Goal: Transaction & Acquisition: Purchase product/service

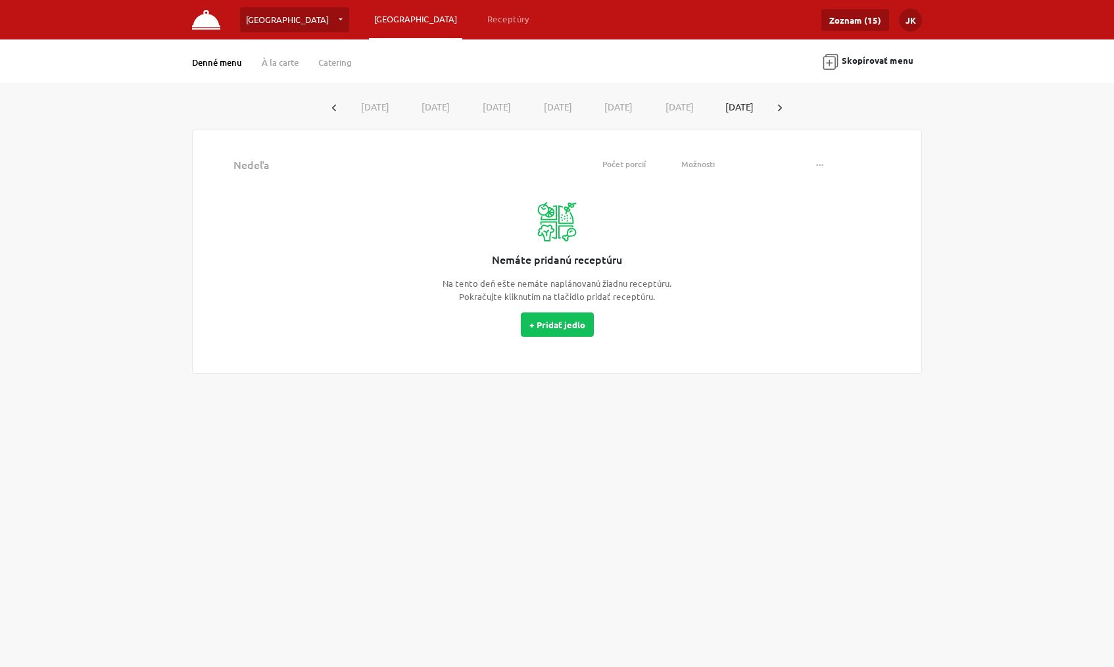
click at [218, 62] on link "Denné menu" at bounding box center [217, 63] width 50 height 12
click at [851, 18] on link "Zoznam (15)" at bounding box center [855, 20] width 68 height 22
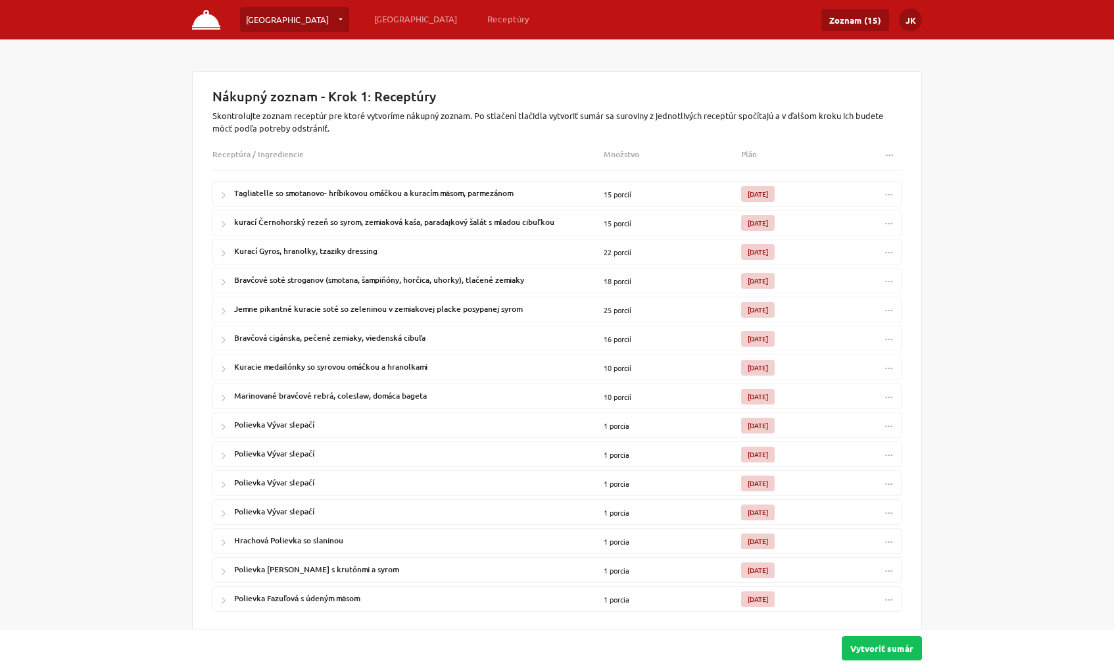
click at [207, 22] on img at bounding box center [206, 20] width 28 height 20
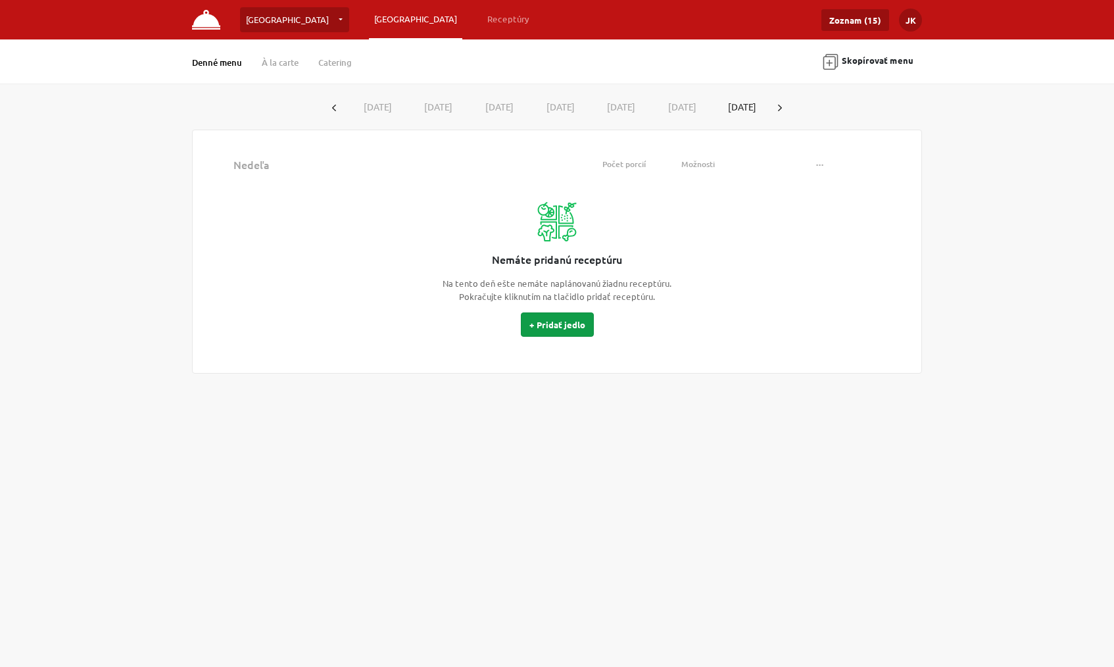
click at [545, 318] on button "+ Pridať jedlo" at bounding box center [557, 324] width 73 height 24
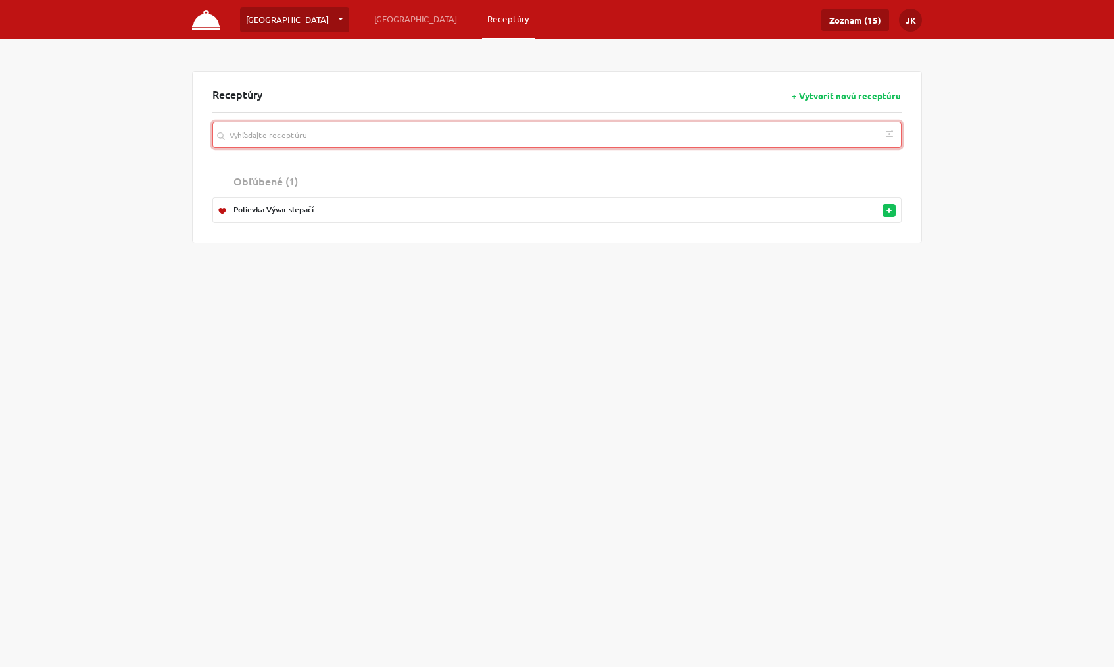
click at [389, 135] on input "search" at bounding box center [556, 135] width 689 height 26
type input "kuracie"
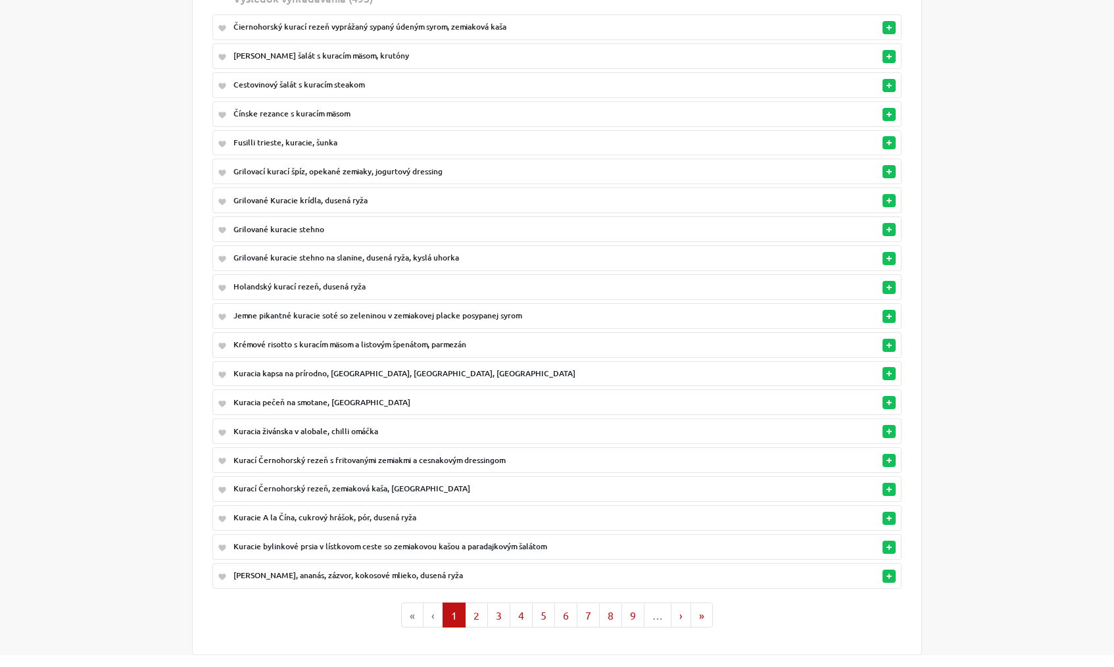
scroll to position [191, 0]
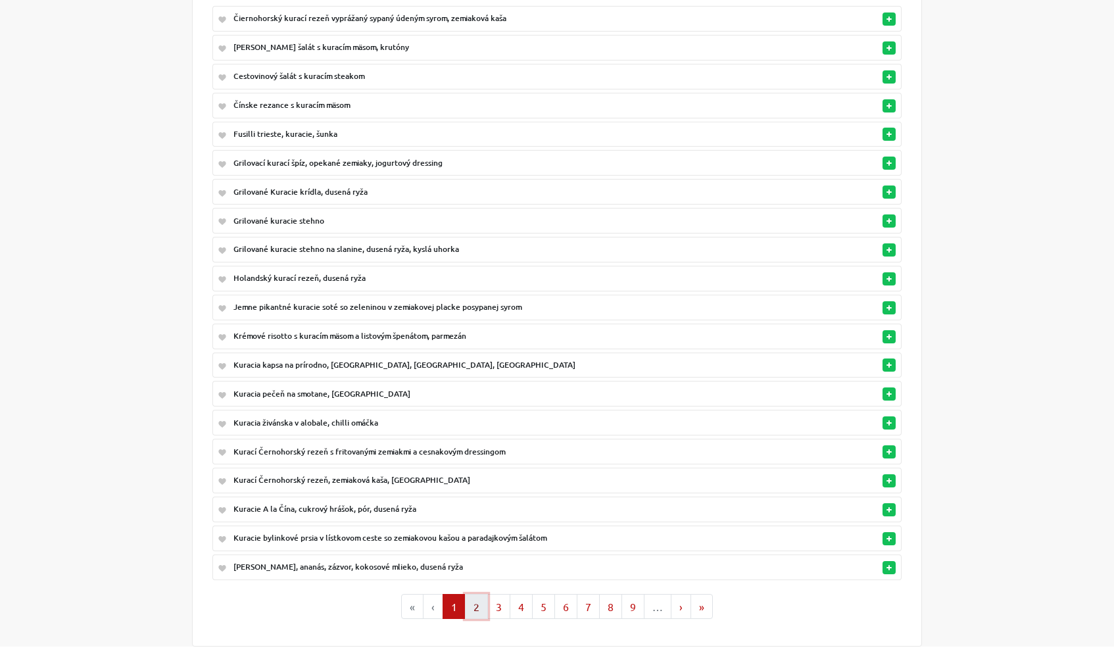
click at [478, 599] on button "2" at bounding box center [476, 606] width 23 height 25
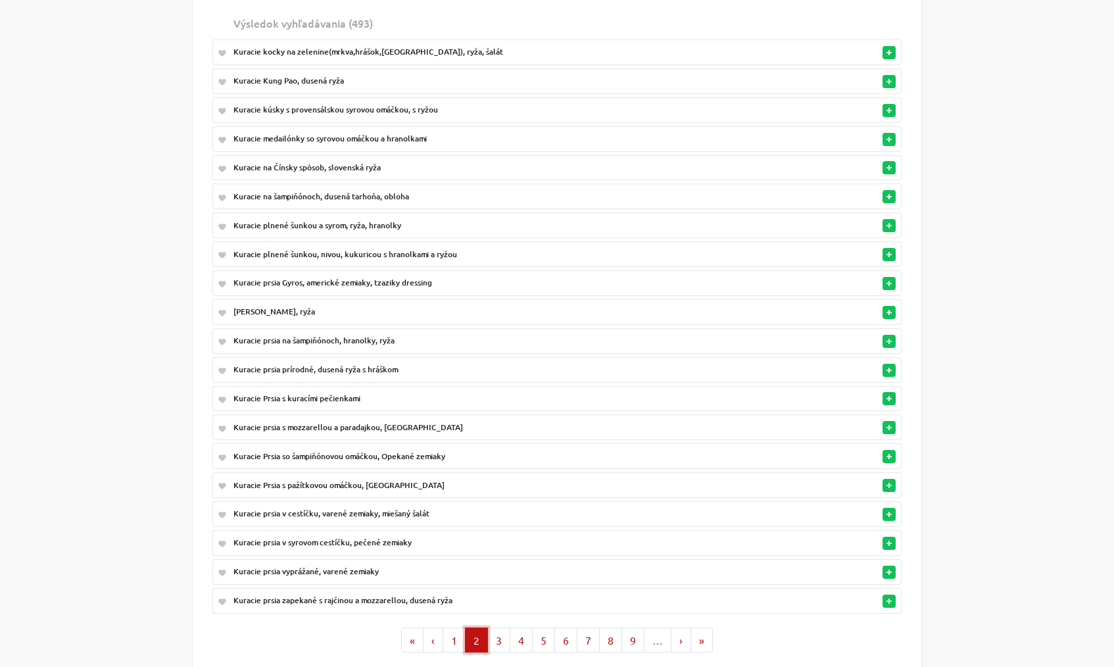
scroll to position [159, 0]
click at [500, 626] on button "3" at bounding box center [498, 638] width 23 height 25
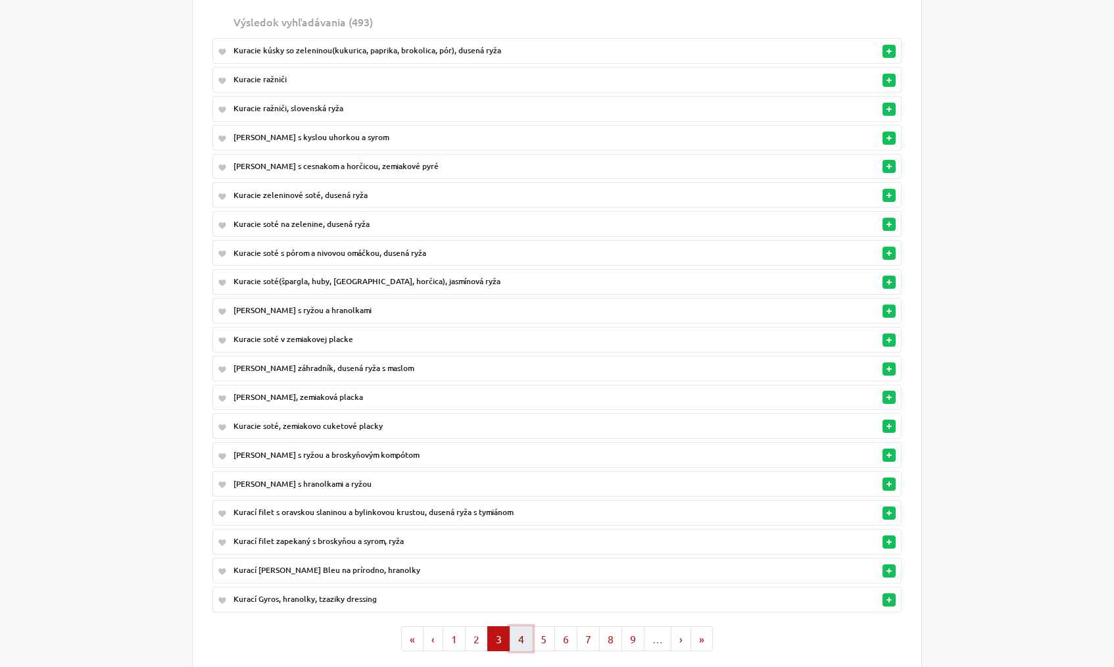
click at [524, 630] on button "4" at bounding box center [521, 638] width 23 height 25
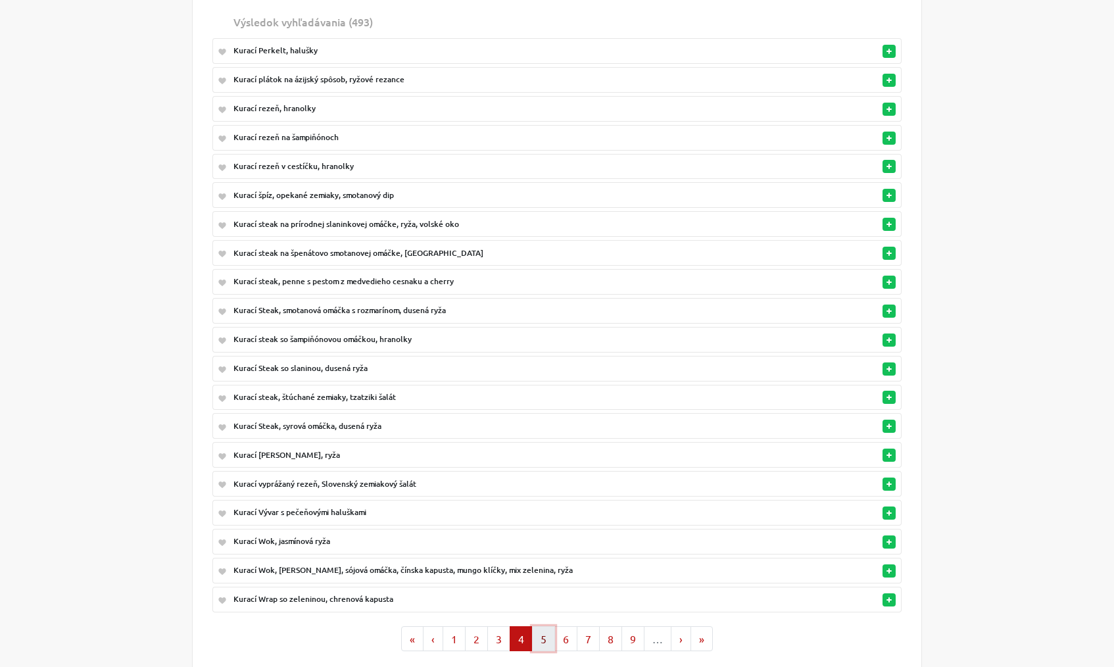
click at [544, 629] on button "5" at bounding box center [543, 638] width 23 height 25
